Goal: Information Seeking & Learning: Compare options

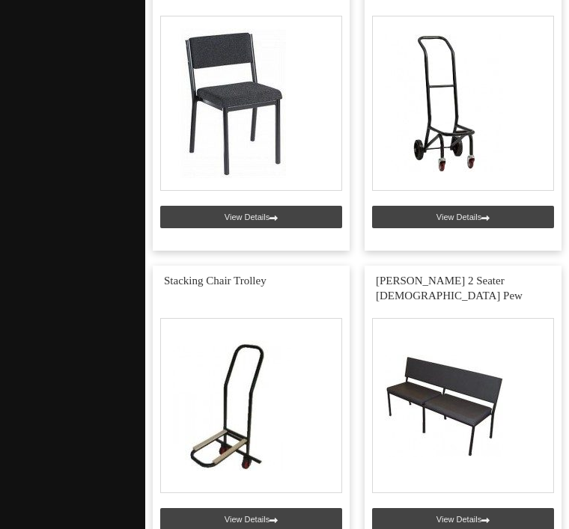
scroll to position [9585, 0]
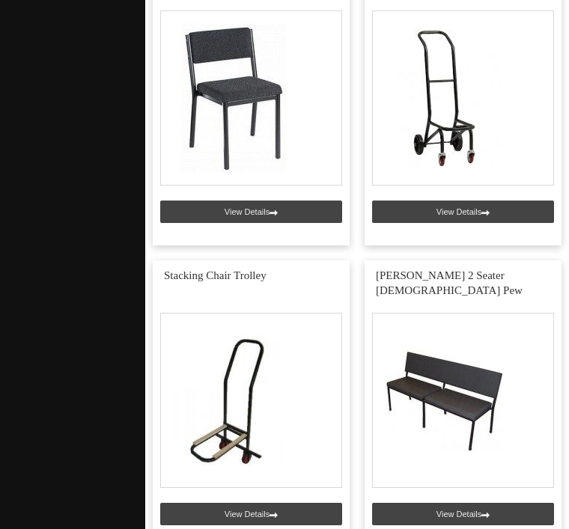
click at [417, 388] on link at bounding box center [462, 403] width 197 height 287
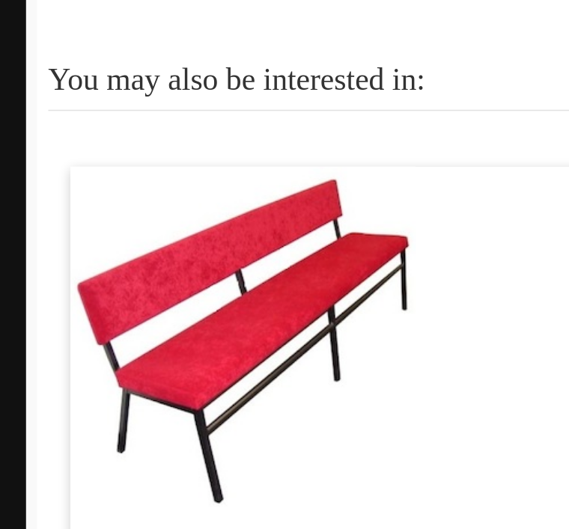
scroll to position [1265, 0]
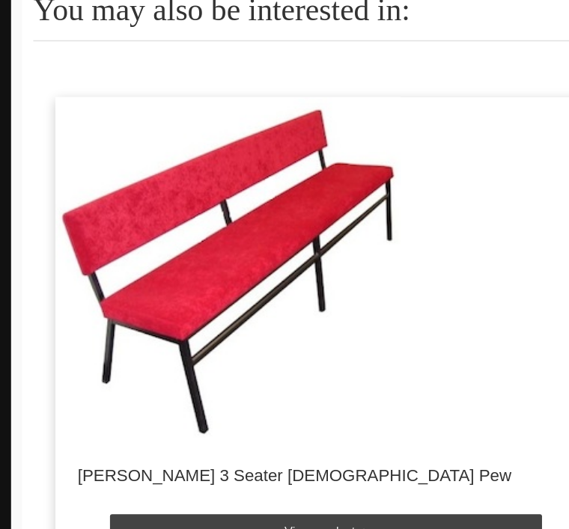
click at [238, 393] on link "View product" at bounding box center [357, 404] width 291 height 22
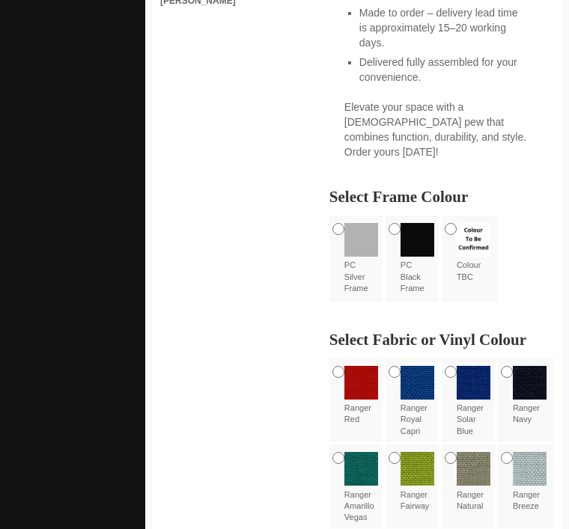
scroll to position [1006, 0]
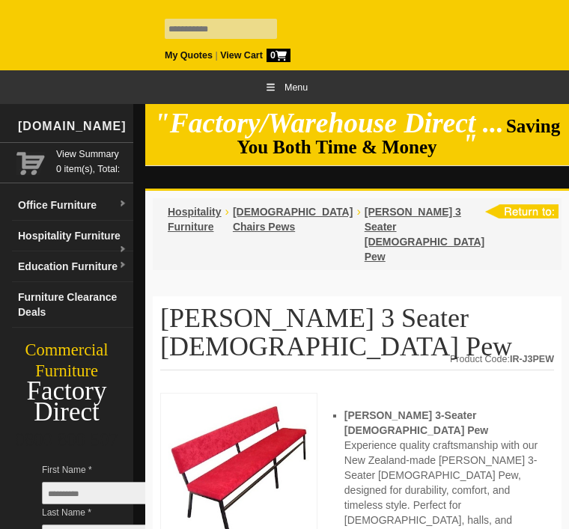
scroll to position [0, 0]
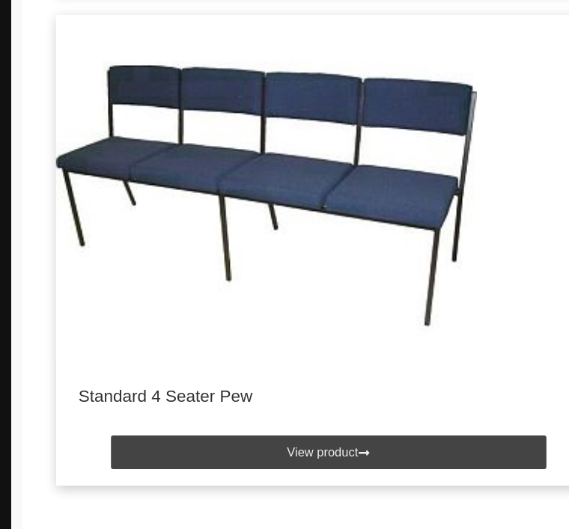
scroll to position [2355, 0]
click at [226, 290] on link "View product" at bounding box center [357, 301] width 291 height 22
